Goal: Complete application form: Complete application form

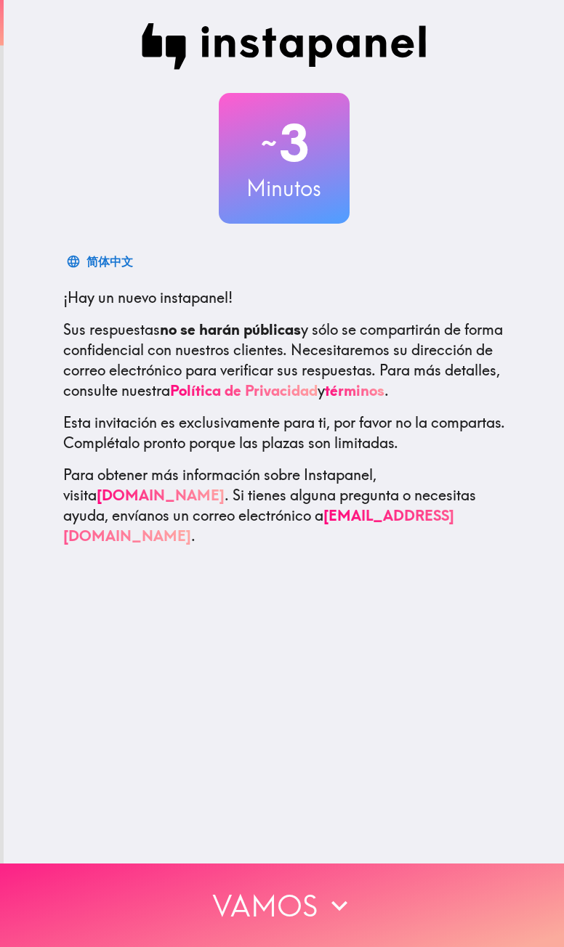
click at [287, 431] on button "Vamos" at bounding box center [282, 905] width 564 height 84
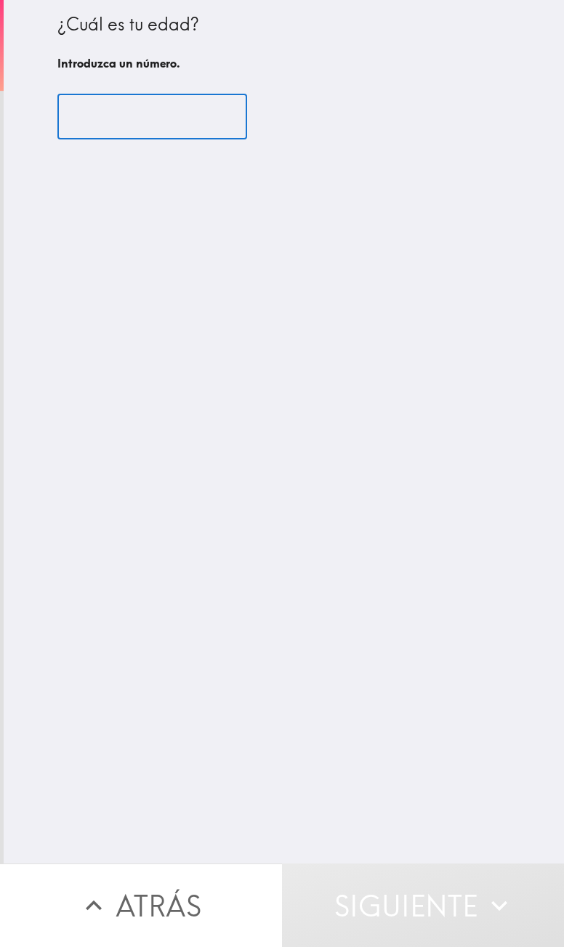
click at [149, 116] on input "number" at bounding box center [152, 116] width 190 height 45
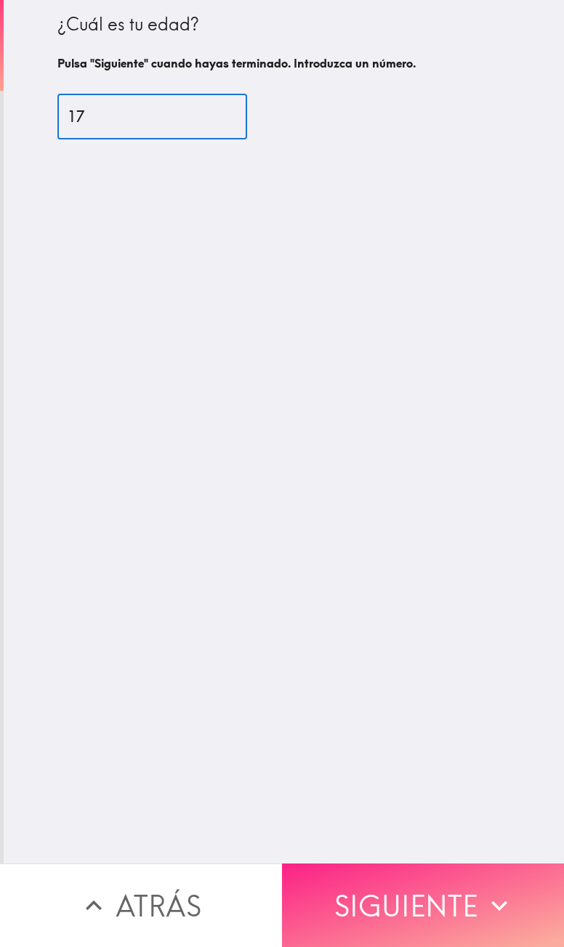
type input "17"
click at [353, 431] on button "Siguiente" at bounding box center [423, 905] width 282 height 84
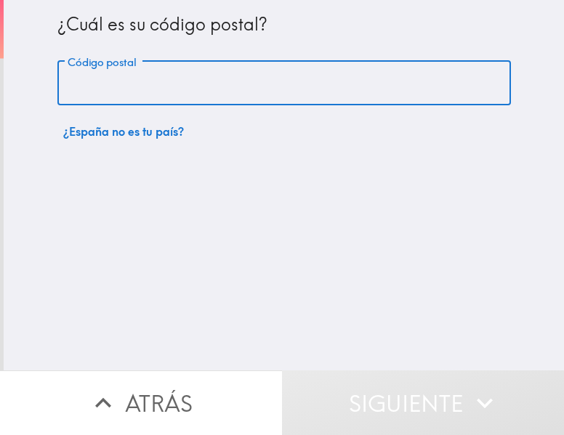
click at [182, 82] on input "Código postal" at bounding box center [283, 83] width 453 height 45
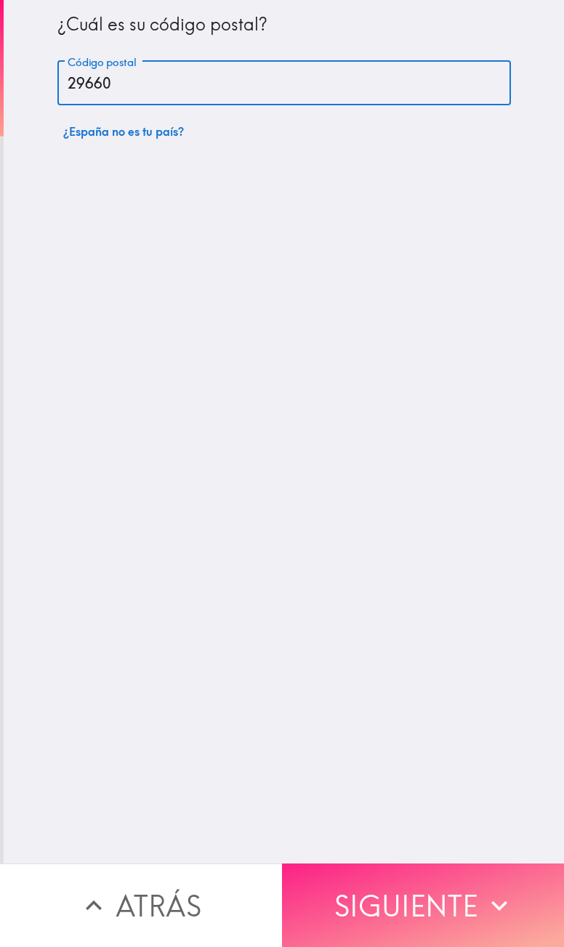
type input "29660"
click at [413, 431] on button "Siguiente" at bounding box center [423, 905] width 282 height 84
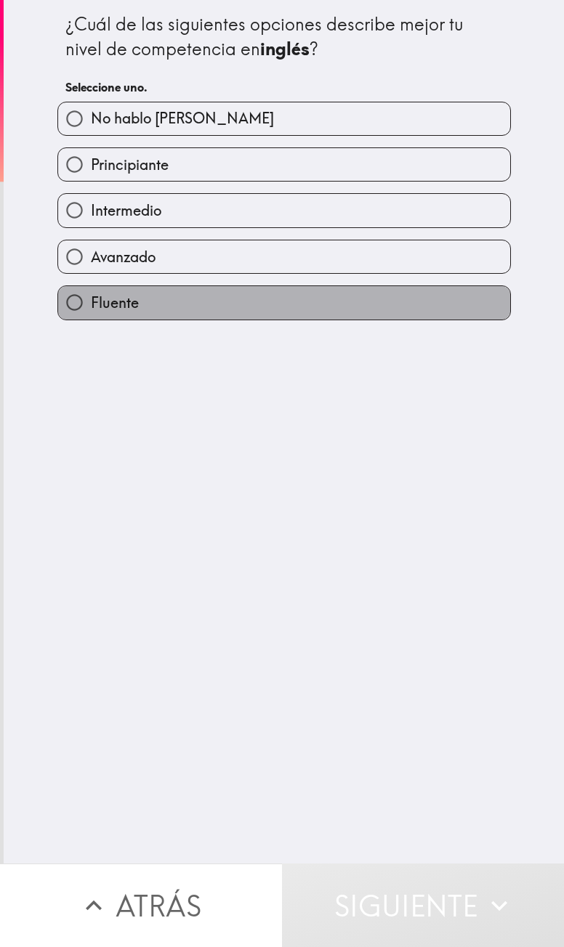
click at [134, 293] on label "Fluente" at bounding box center [284, 302] width 452 height 33
click at [91, 293] on input "Fluente" at bounding box center [74, 302] width 33 height 33
radio input "true"
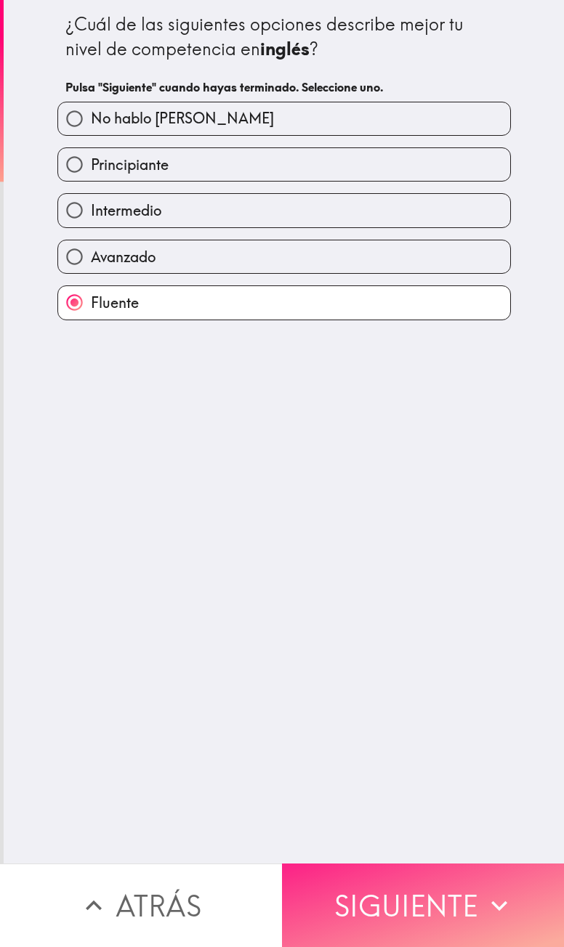
click at [407, 431] on button "Siguiente" at bounding box center [423, 905] width 282 height 84
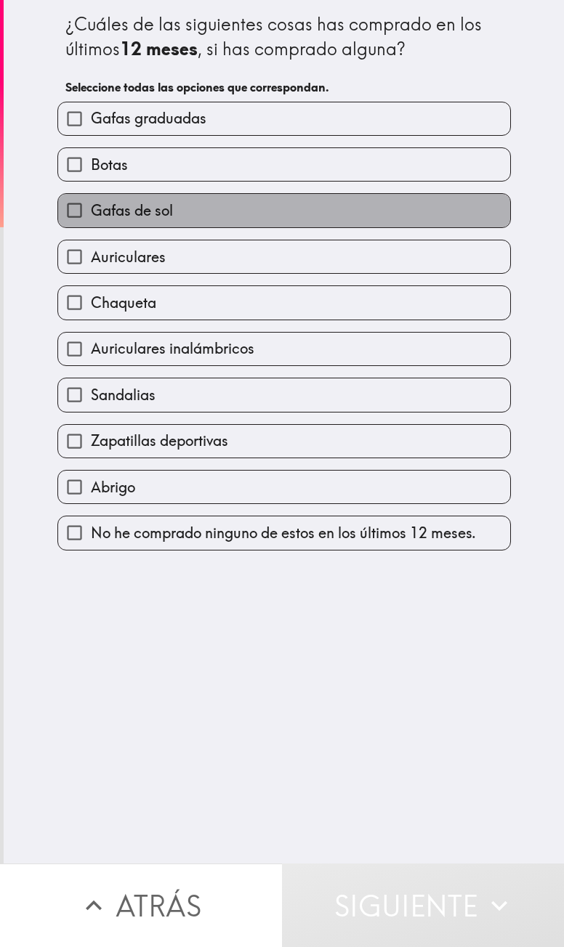
click at [139, 220] on label "Gafas de sol" at bounding box center [284, 210] width 452 height 33
click at [91, 220] on input "Gafas de sol" at bounding box center [74, 210] width 33 height 33
checkbox input "true"
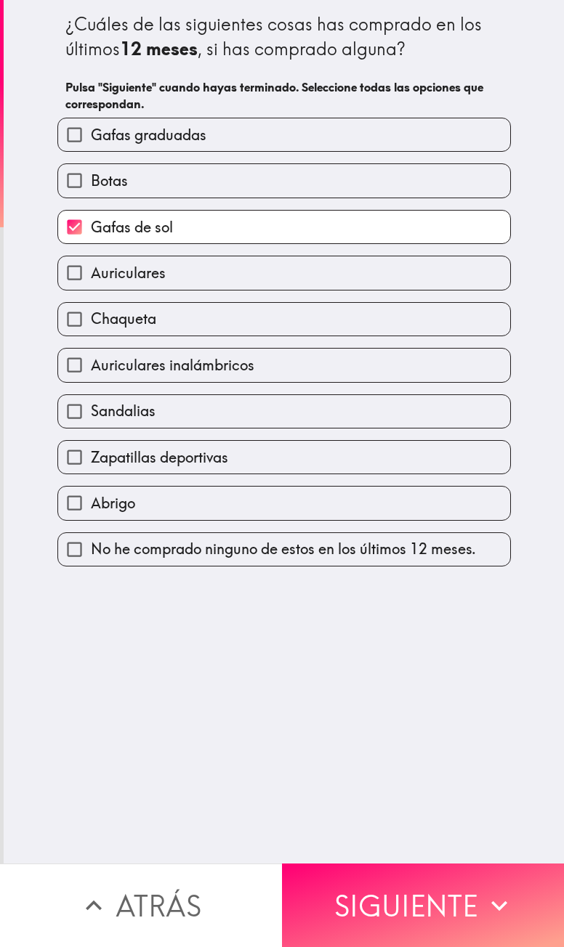
click at [126, 264] on span "Auriculares" at bounding box center [128, 273] width 75 height 20
click at [91, 264] on input "Auriculares" at bounding box center [74, 272] width 33 height 33
checkbox input "true"
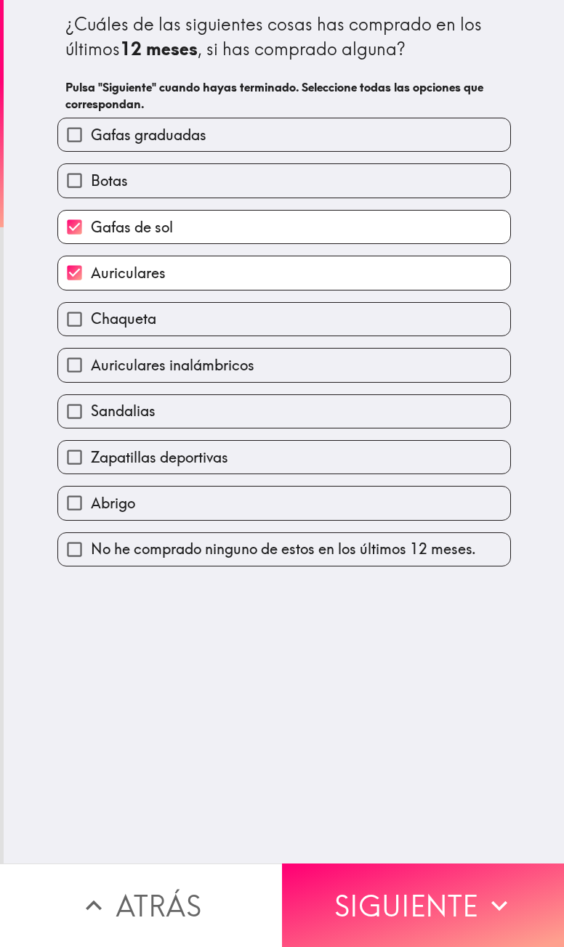
click at [145, 431] on span "Zapatillas deportivas" at bounding box center [159, 457] width 137 height 20
click at [91, 431] on input "Zapatillas deportivas" at bounding box center [74, 457] width 33 height 33
checkbox input "true"
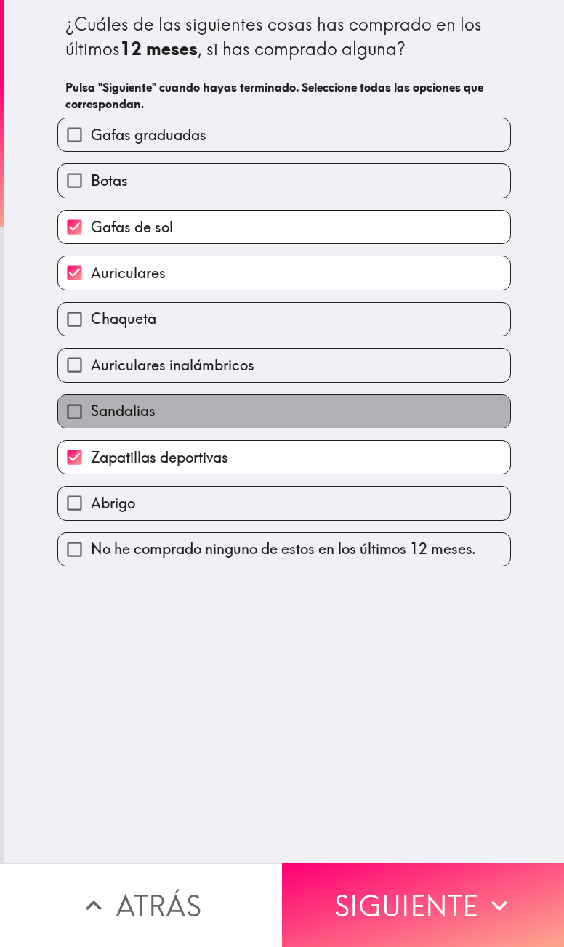
drag, startPoint x: 150, startPoint y: 412, endPoint x: 142, endPoint y: 362, distance: 50.7
click at [150, 410] on label "Sandalias" at bounding box center [284, 411] width 452 height 33
click at [91, 410] on input "Sandalias" at bounding box center [74, 411] width 33 height 33
checkbox input "true"
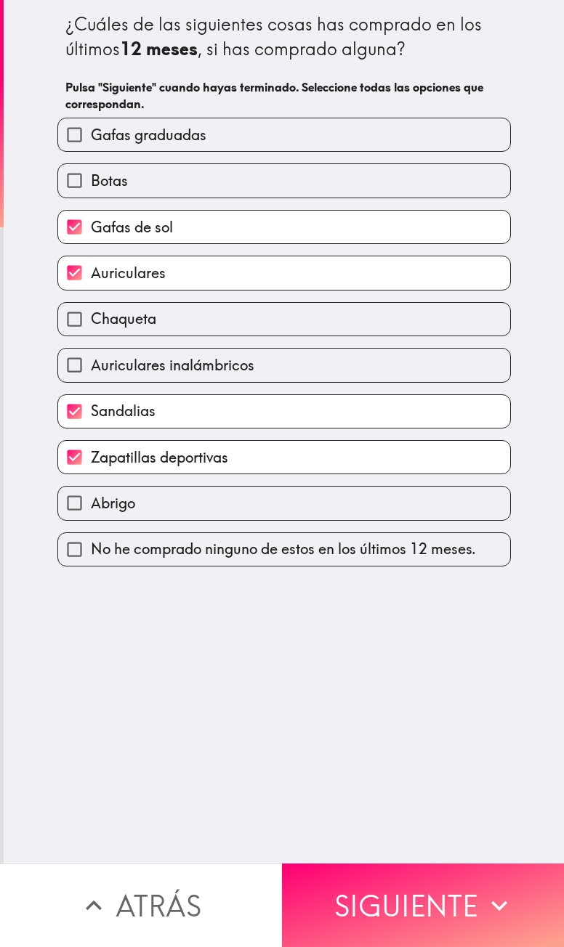
drag, startPoint x: 142, startPoint y: 351, endPoint x: 142, endPoint y: 336, distance: 14.5
click at [142, 346] on div "Auriculares inalámbricos" at bounding box center [278, 359] width 465 height 46
click at [142, 301] on div "Chaqueta" at bounding box center [278, 313] width 465 height 46
click at [189, 349] on label "Auriculares inalámbricos" at bounding box center [284, 365] width 452 height 33
click at [91, 349] on input "Auriculares inalámbricos" at bounding box center [74, 365] width 33 height 33
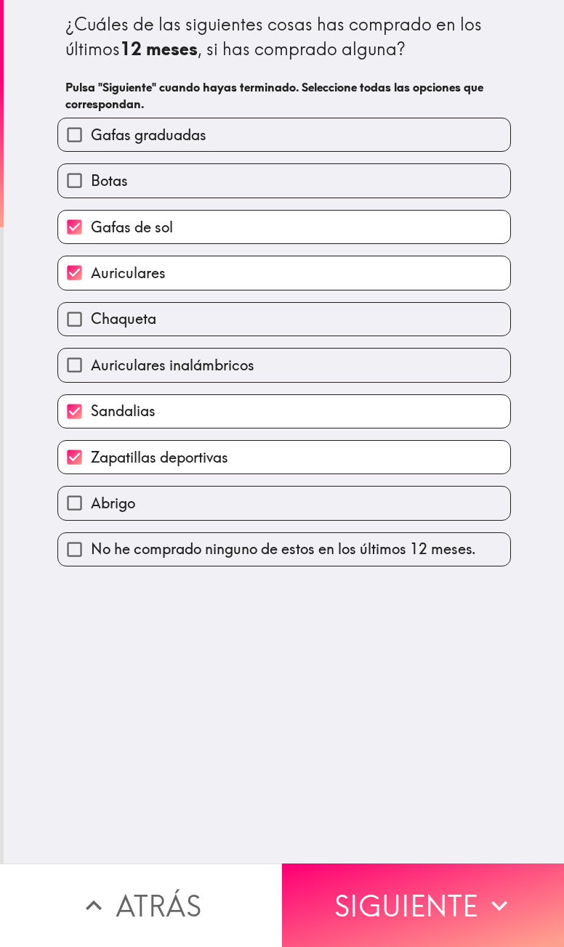
checkbox input "true"
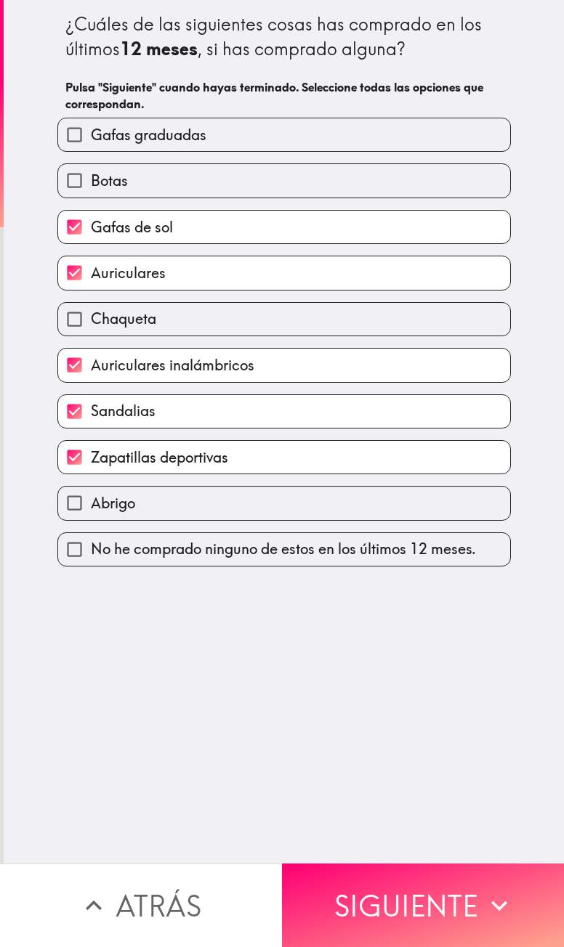
click at [195, 303] on label "Chaqueta" at bounding box center [284, 319] width 452 height 33
click at [91, 303] on input "Chaqueta" at bounding box center [74, 319] width 33 height 33
checkbox input "true"
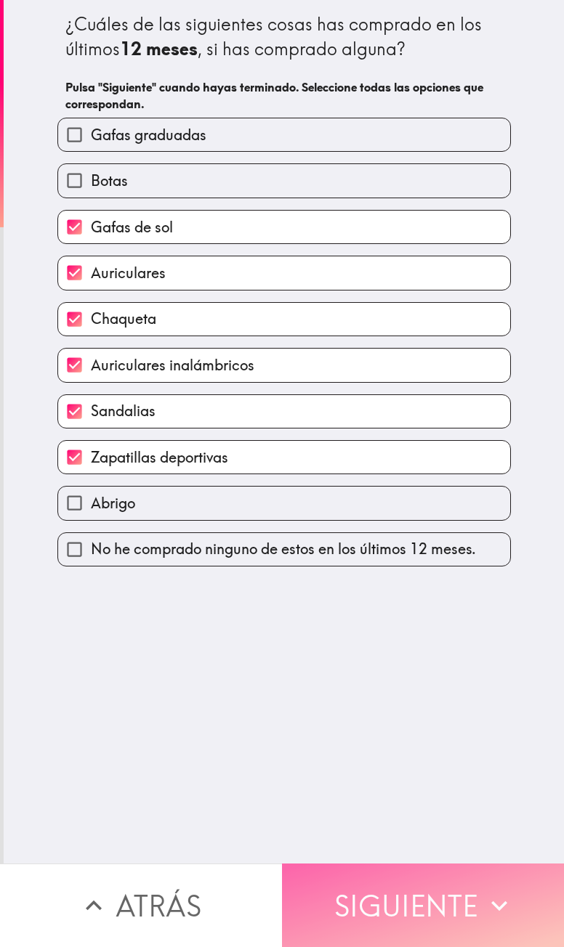
click at [370, 431] on button "Siguiente" at bounding box center [423, 905] width 282 height 84
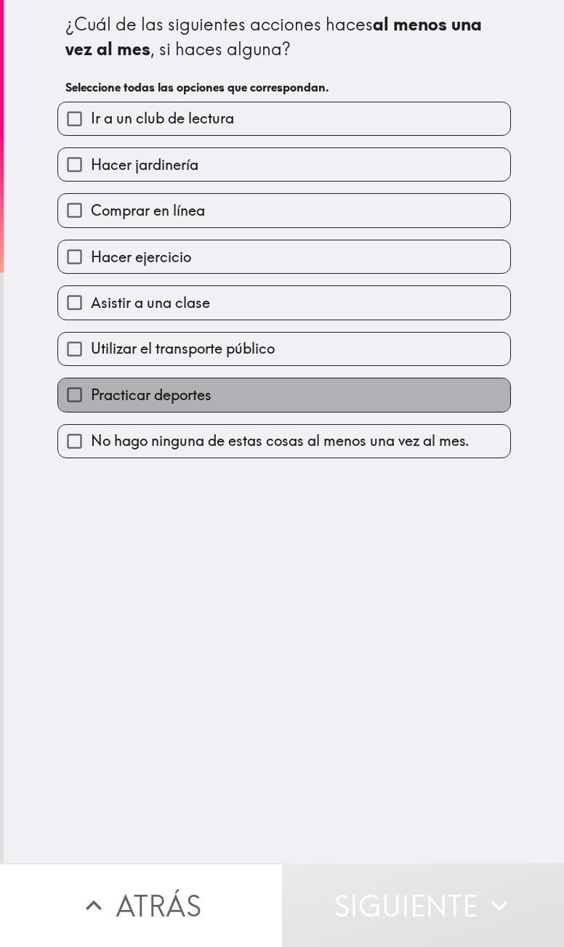
click at [145, 393] on span "Practicar deportes" at bounding box center [151, 395] width 121 height 20
click at [91, 393] on input "Practicar deportes" at bounding box center [74, 394] width 33 height 33
checkbox input "true"
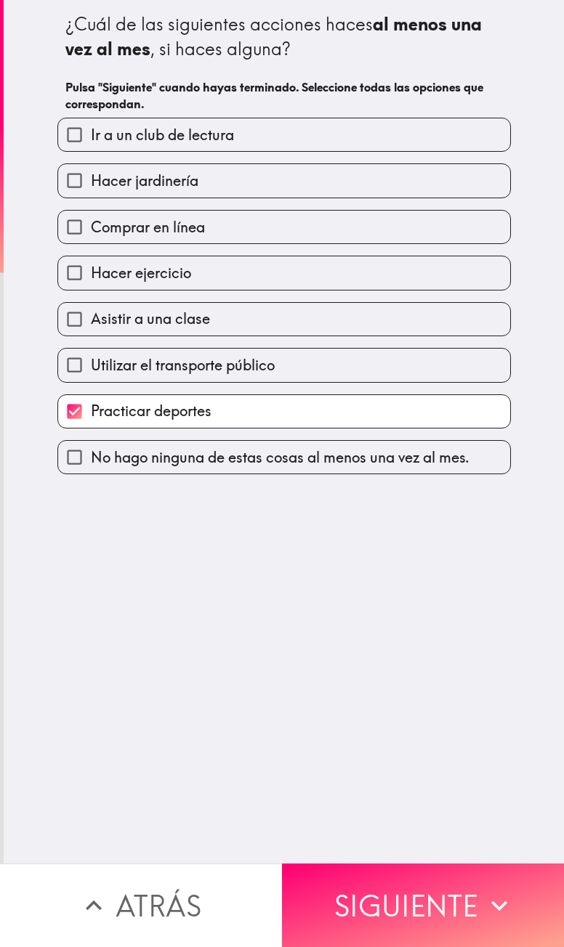
click at [129, 264] on span "Hacer ejercicio" at bounding box center [141, 273] width 100 height 20
click at [91, 264] on input "Hacer ejercicio" at bounding box center [74, 272] width 33 height 33
checkbox input "true"
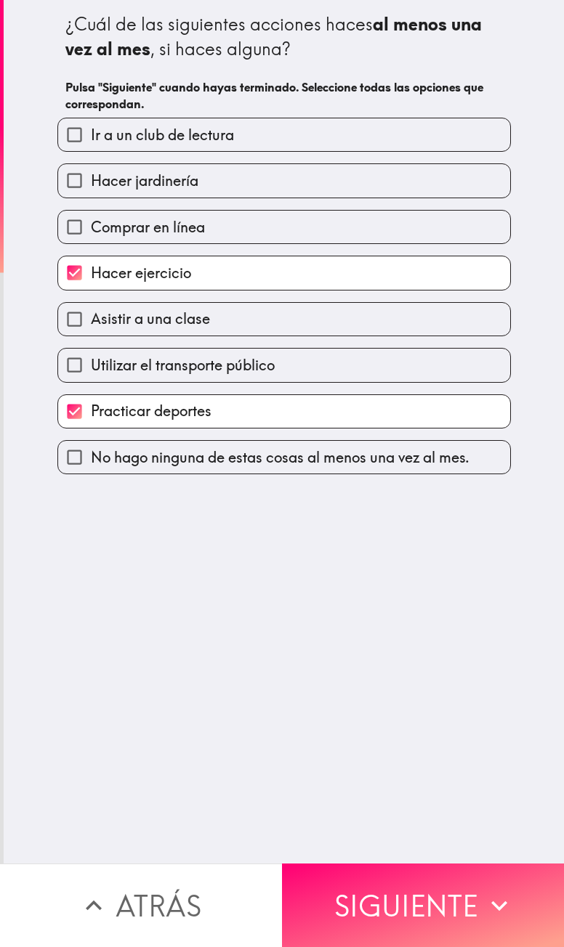
drag, startPoint x: 136, startPoint y: 205, endPoint x: 142, endPoint y: 175, distance: 30.5
click at [136, 204] on div "Comprar en línea" at bounding box center [278, 221] width 465 height 46
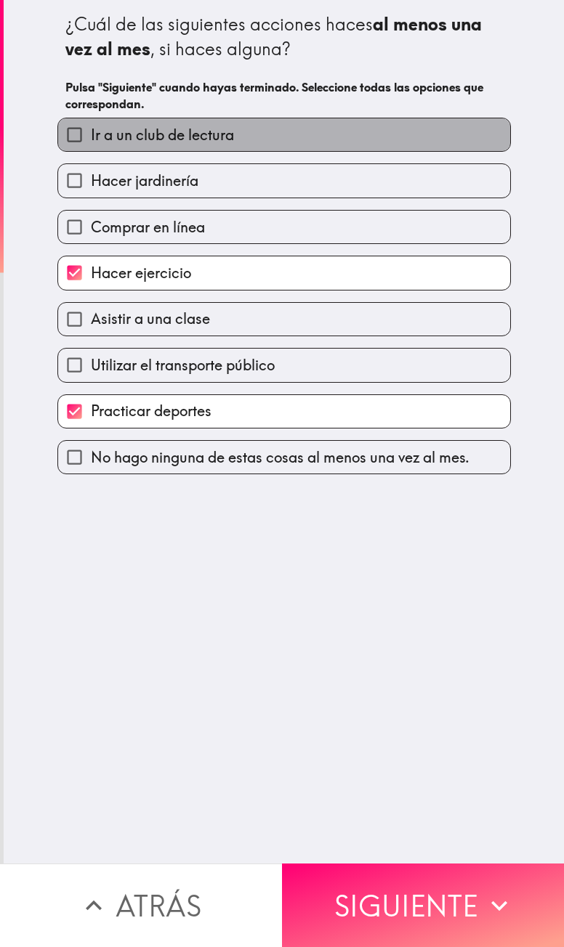
click at [154, 127] on span "Ir a un club de lectura" at bounding box center [162, 135] width 143 height 20
click at [91, 127] on input "Ir a un club de lectura" at bounding box center [74, 134] width 33 height 33
checkbox input "true"
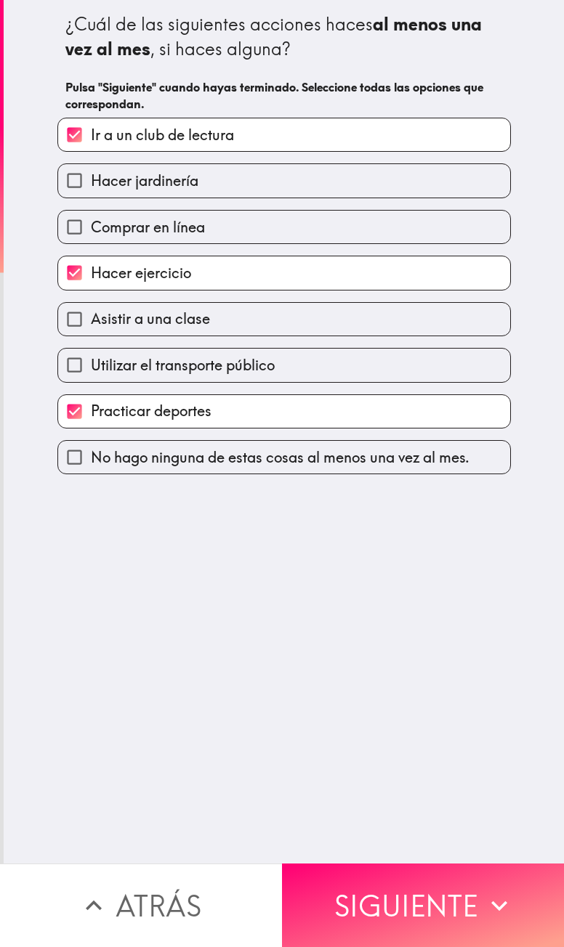
click at [124, 221] on span "Comprar en línea" at bounding box center [148, 227] width 114 height 20
click at [91, 221] on input "Comprar en línea" at bounding box center [74, 227] width 33 height 33
checkbox input "true"
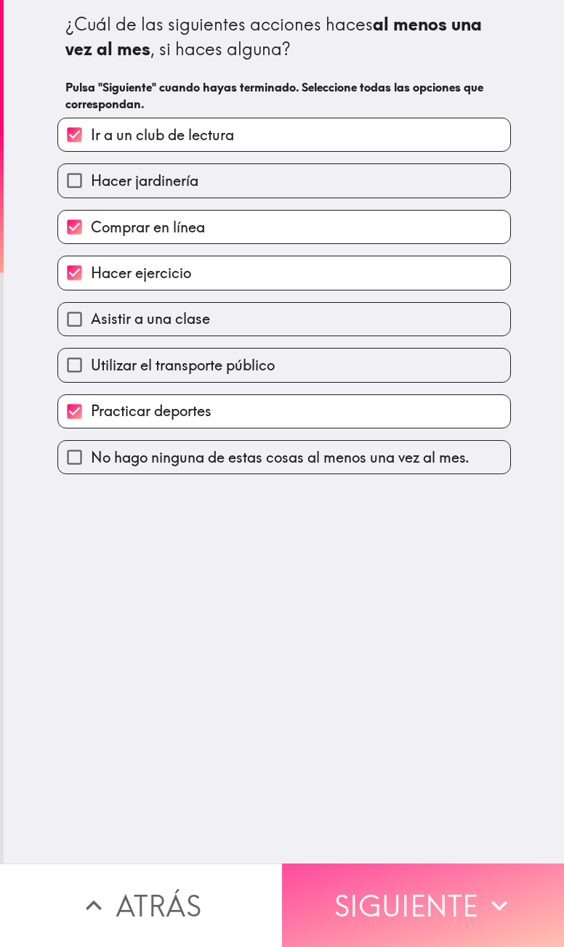
drag, startPoint x: 395, startPoint y: 877, endPoint x: 389, endPoint y: 866, distance: 12.7
click at [397, 431] on button "Siguiente" at bounding box center [423, 905] width 282 height 84
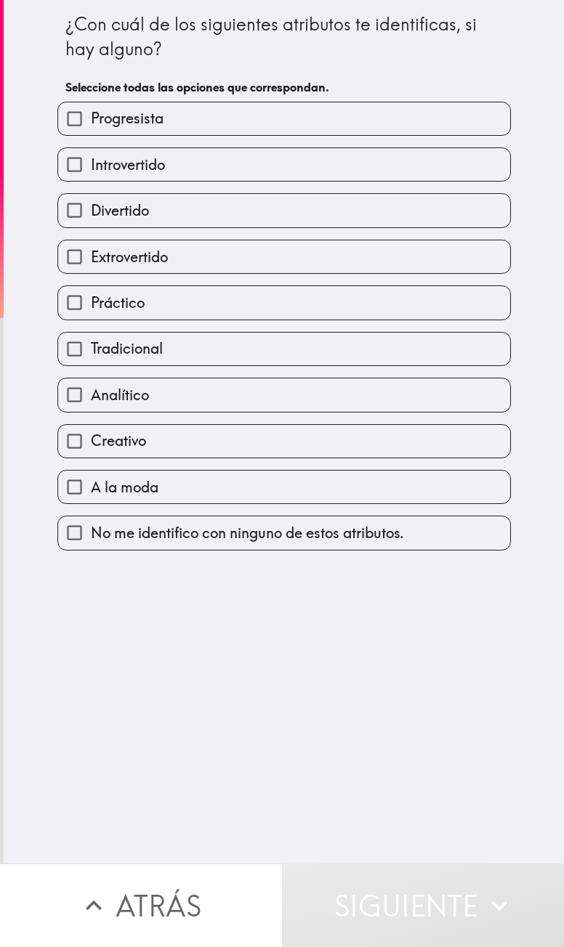
click at [173, 117] on label "Progresista" at bounding box center [284, 118] width 452 height 33
click at [91, 117] on input "Progresista" at bounding box center [74, 118] width 33 height 33
checkbox input "true"
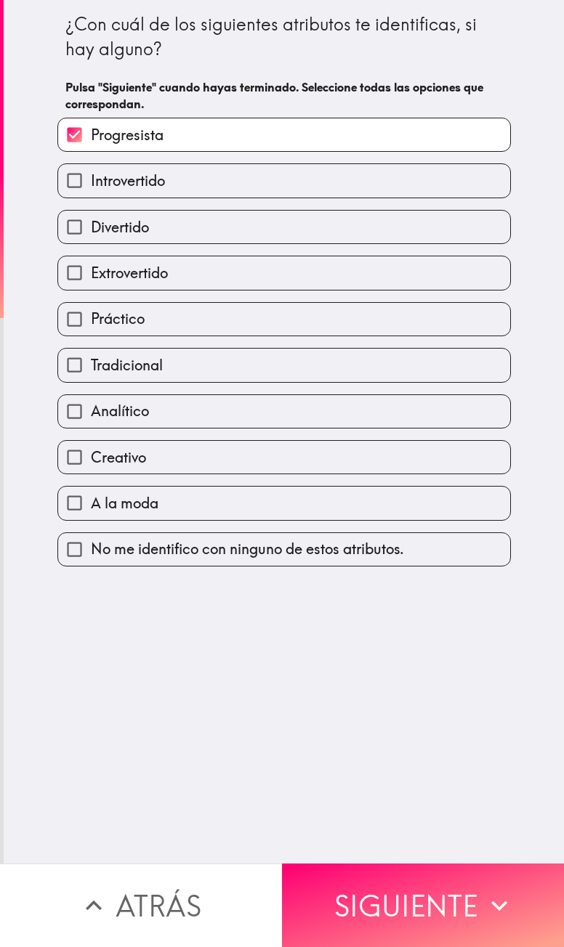
drag, startPoint x: 158, startPoint y: 503, endPoint x: 148, endPoint y: 444, distance: 59.6
click at [158, 431] on label "A la moda" at bounding box center [284, 503] width 452 height 33
click at [91, 431] on input "A la moda" at bounding box center [74, 503] width 33 height 33
checkbox input "true"
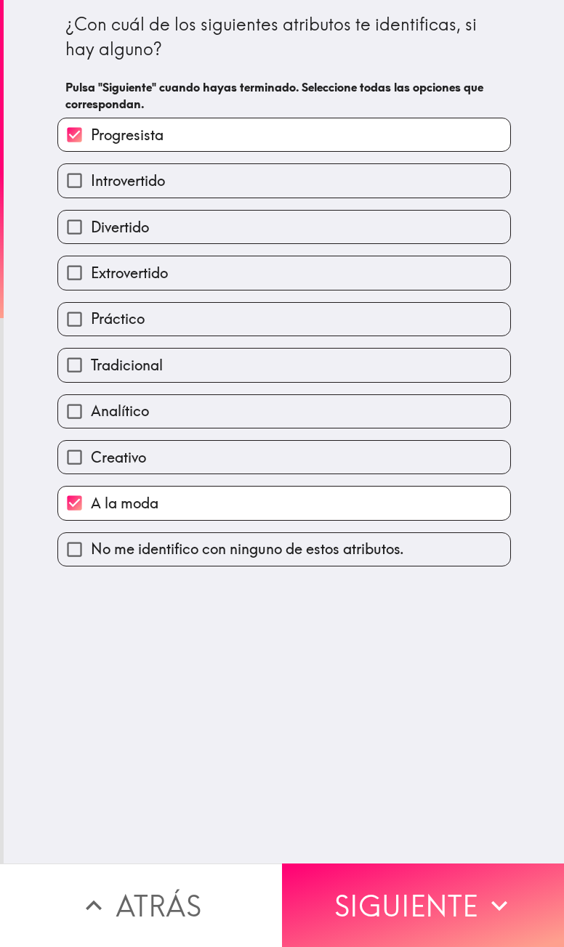
click at [150, 431] on div "Creativo" at bounding box center [278, 451] width 465 height 46
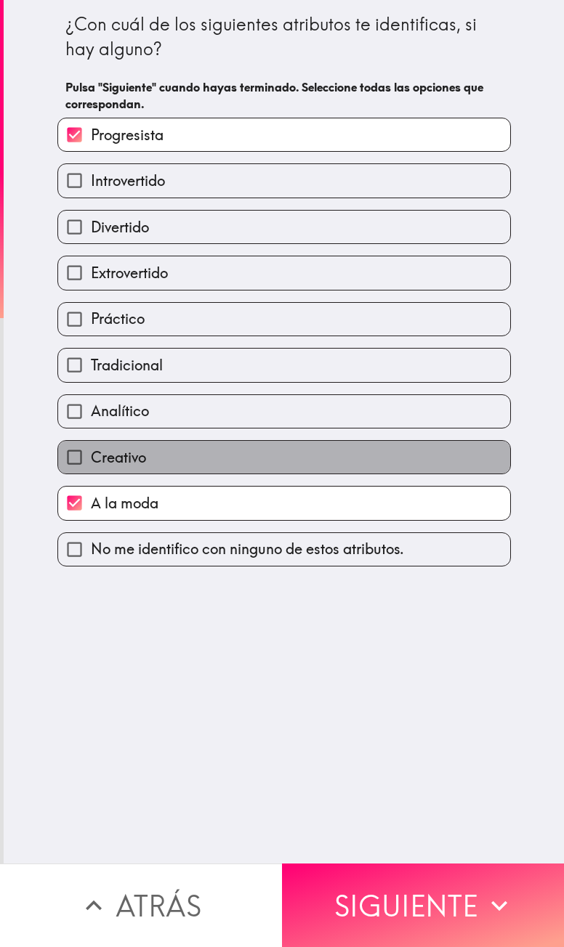
click at [166, 431] on label "Creativo" at bounding box center [284, 457] width 452 height 33
click at [91, 431] on input "Creativo" at bounding box center [74, 457] width 33 height 33
checkbox input "true"
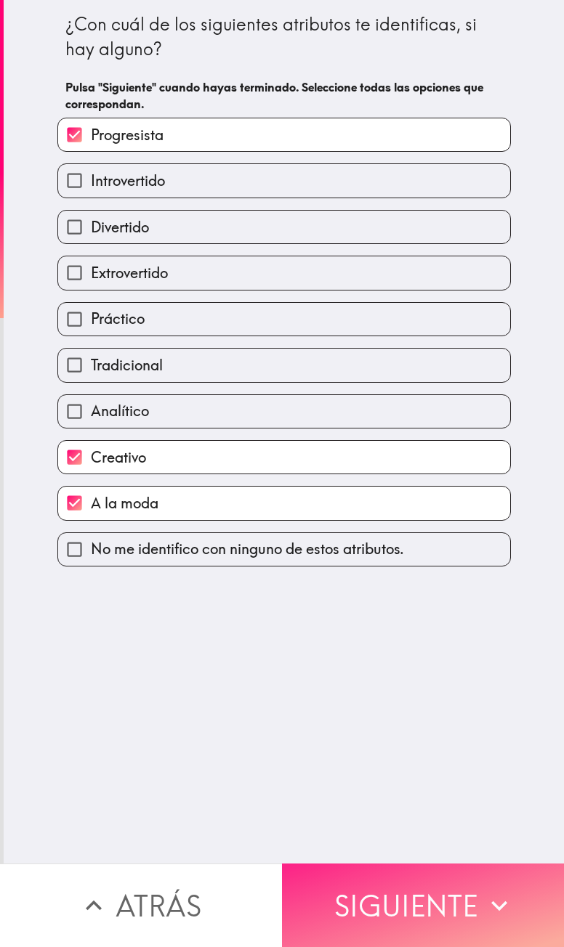
click at [415, 431] on button "Siguiente" at bounding box center [423, 905] width 282 height 84
